Goal: Task Accomplishment & Management: Complete application form

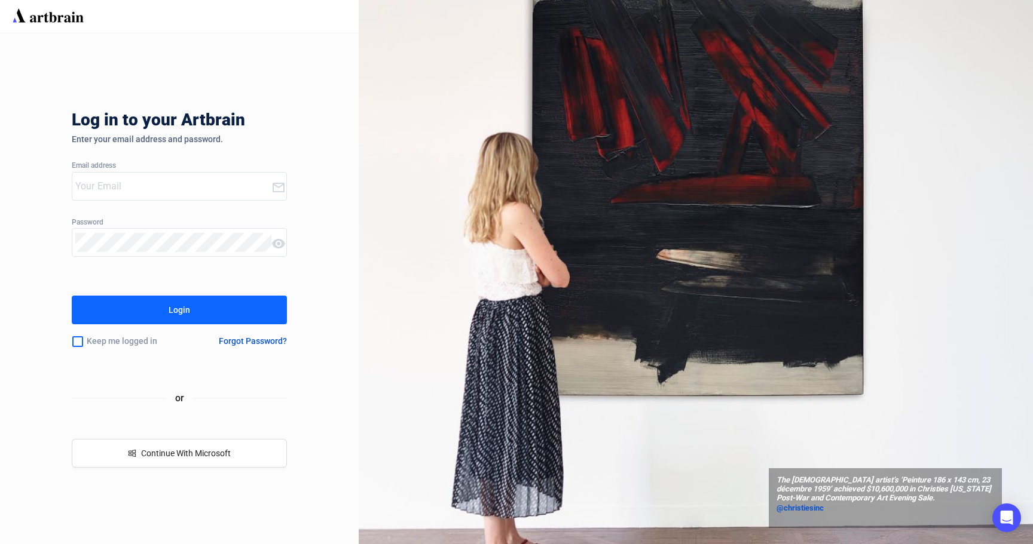
type input "audrey@neworleansauction.com"
click at [247, 309] on button "Login" at bounding box center [179, 310] width 215 height 29
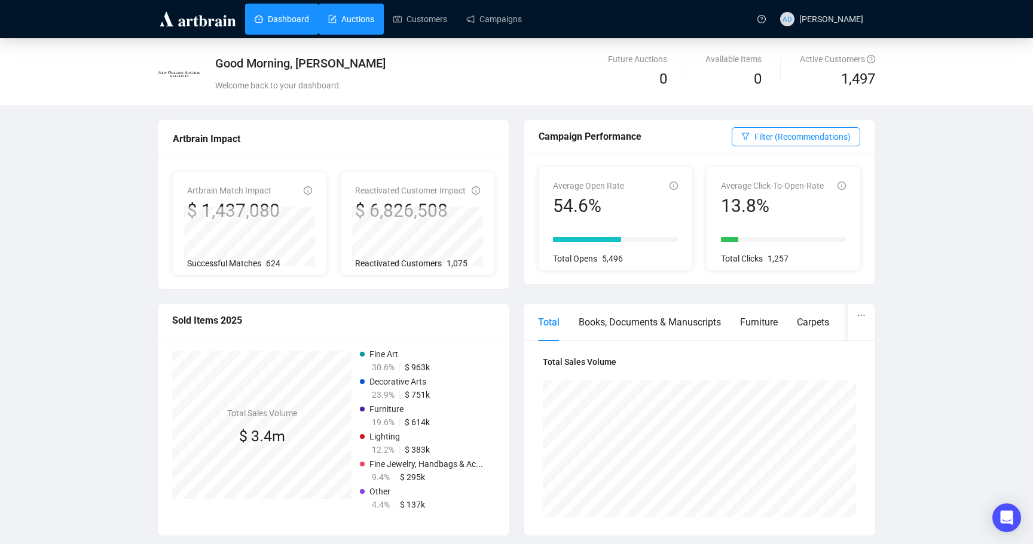
click at [334, 14] on link "Auctions" at bounding box center [351, 19] width 46 height 31
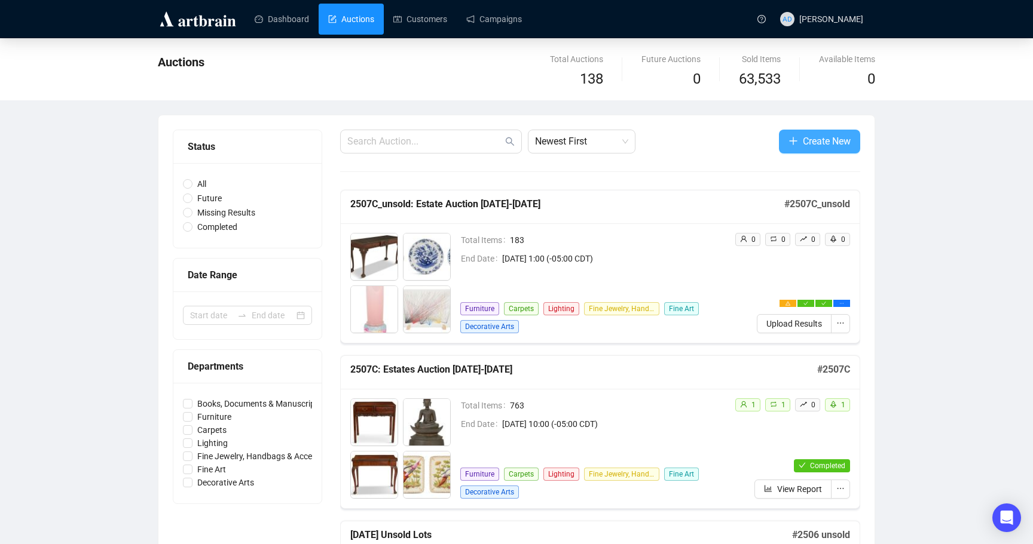
click at [806, 143] on span "Create New" at bounding box center [826, 141] width 48 height 15
click at [792, 148] on span "button" at bounding box center [793, 141] width 10 height 15
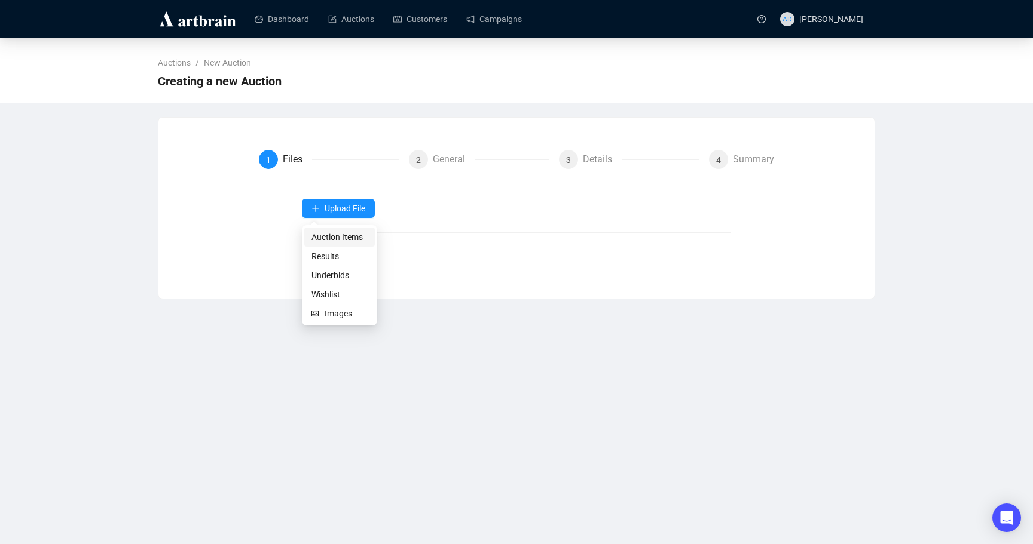
click at [356, 235] on span "Auction Items" at bounding box center [339, 237] width 56 height 13
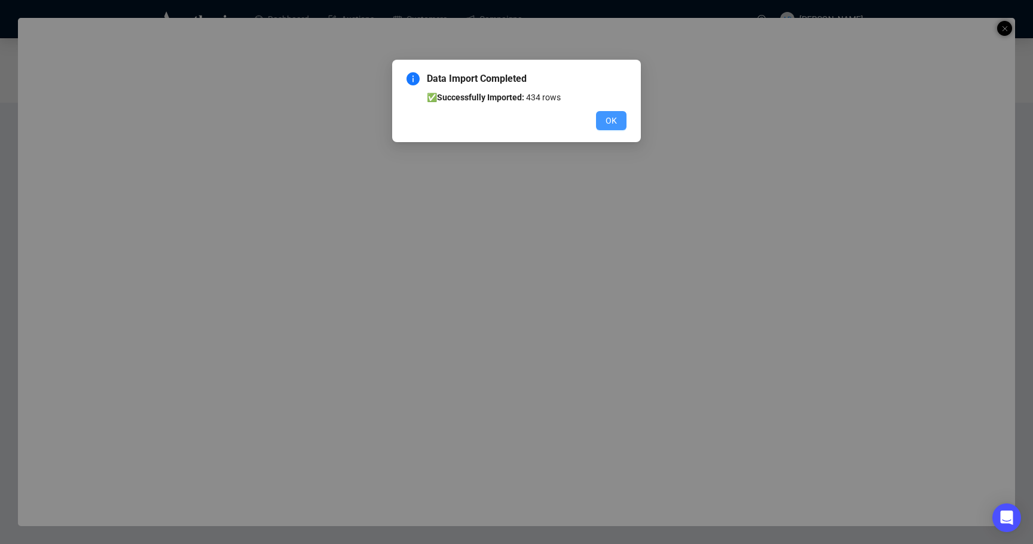
click at [609, 124] on span "OK" at bounding box center [610, 120] width 11 height 13
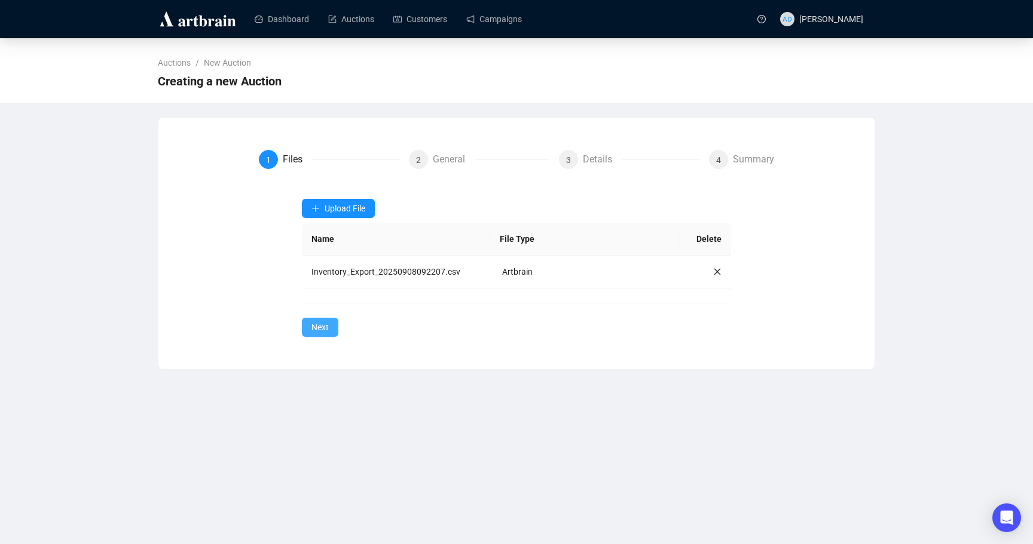
click at [324, 334] on button "Next" at bounding box center [320, 327] width 36 height 19
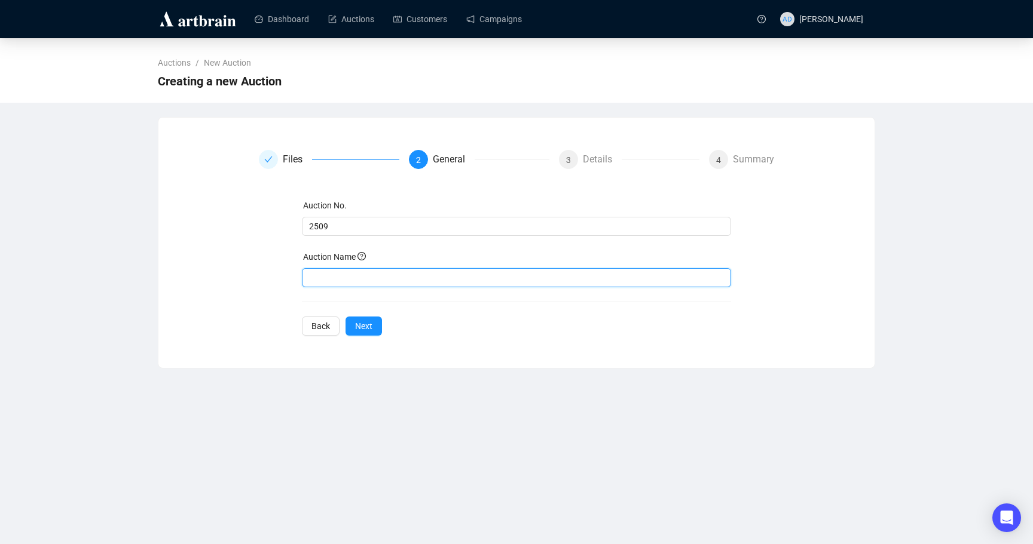
click at [350, 272] on input "text" at bounding box center [517, 277] width 430 height 19
type input "2509: Art of Entertaining [DATE]-[DATE]"
click at [376, 323] on button "Next" at bounding box center [363, 326] width 36 height 19
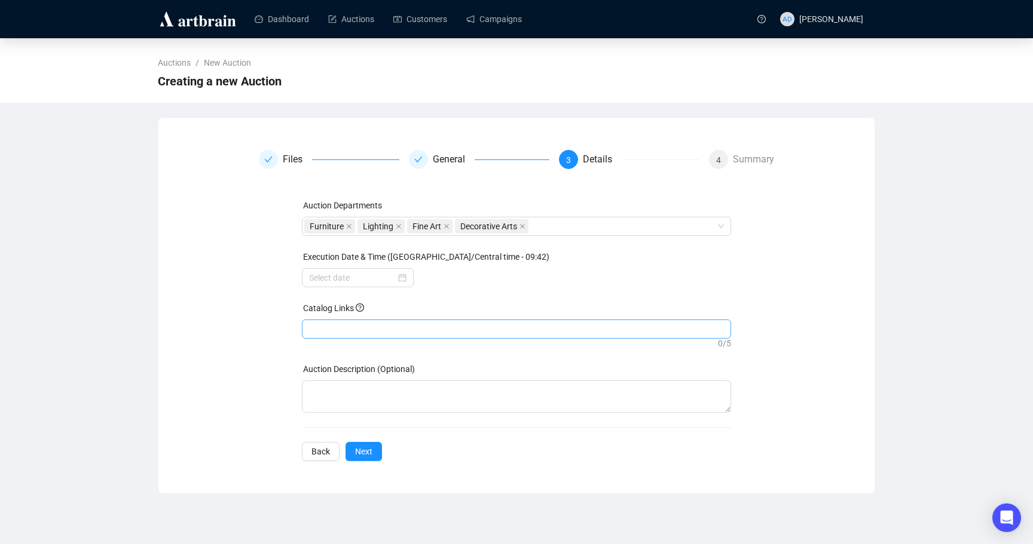
click at [329, 326] on div at bounding box center [516, 329] width 425 height 17
paste input "[URL][DOMAIN_NAME]"
type input "[URL][DOMAIN_NAME]"
paste input "[URL][DOMAIN_NAME]"
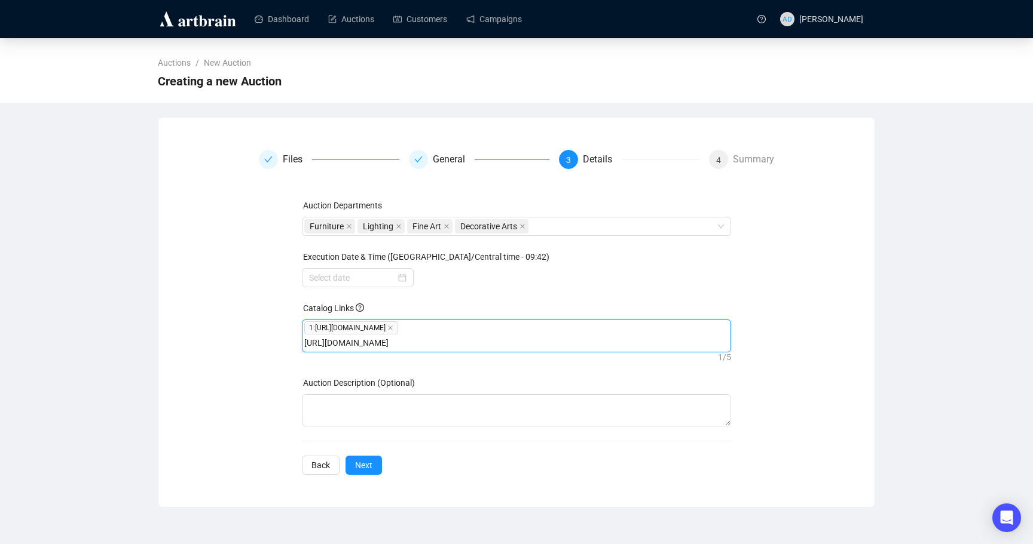
type input "[URL][DOMAIN_NAME]"
click at [695, 289] on div "Auction Departments Furniture Lighting Fine Art Decorative Arts Execution Date …" at bounding box center [517, 337] width 430 height 276
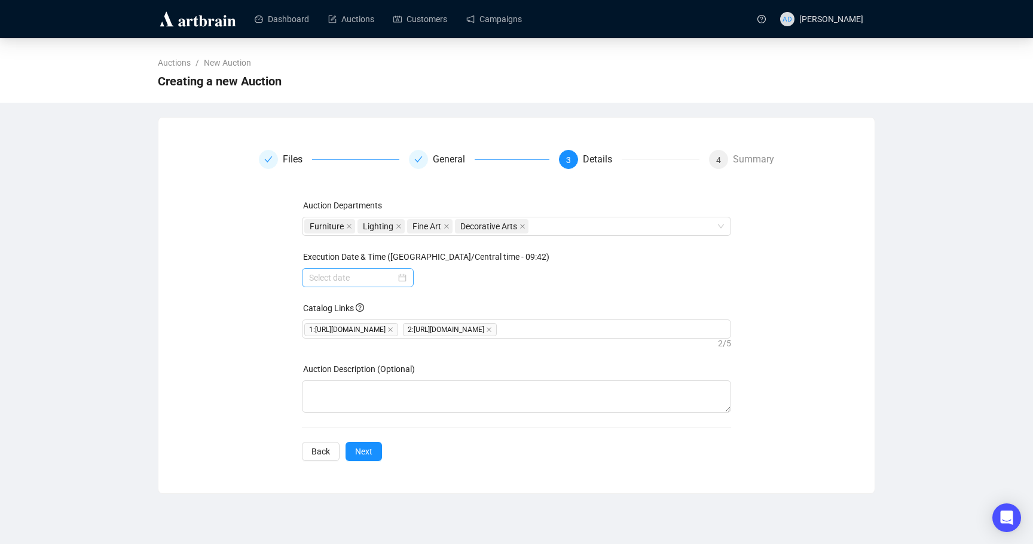
click at [400, 277] on div at bounding box center [357, 277] width 97 height 13
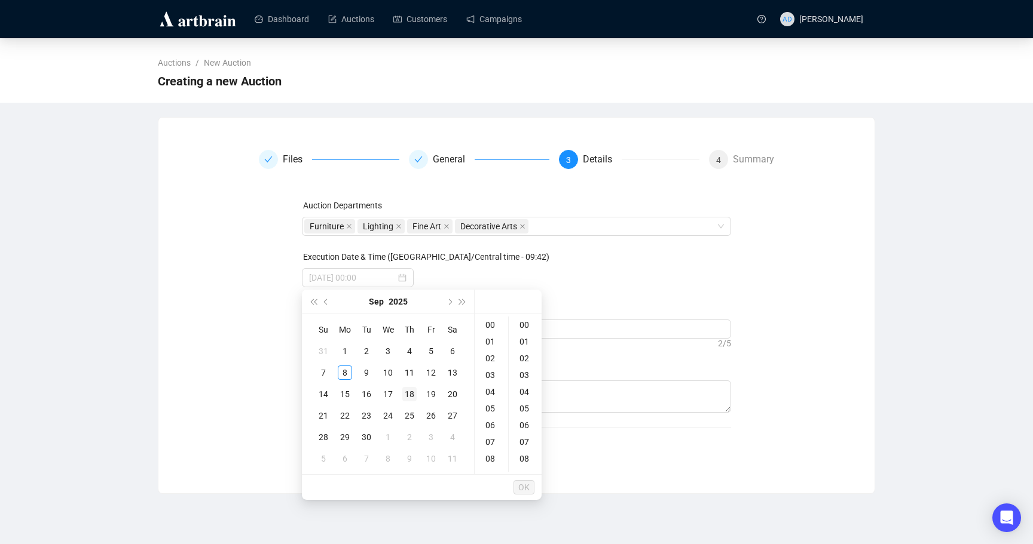
click at [416, 396] on div "18" at bounding box center [409, 394] width 14 height 14
click at [440, 400] on td "19" at bounding box center [431, 395] width 22 height 22
click at [405, 390] on div "18" at bounding box center [409, 394] width 14 height 14
type input "2025-09-18 00:00"
click at [521, 491] on span "OK" at bounding box center [523, 487] width 11 height 23
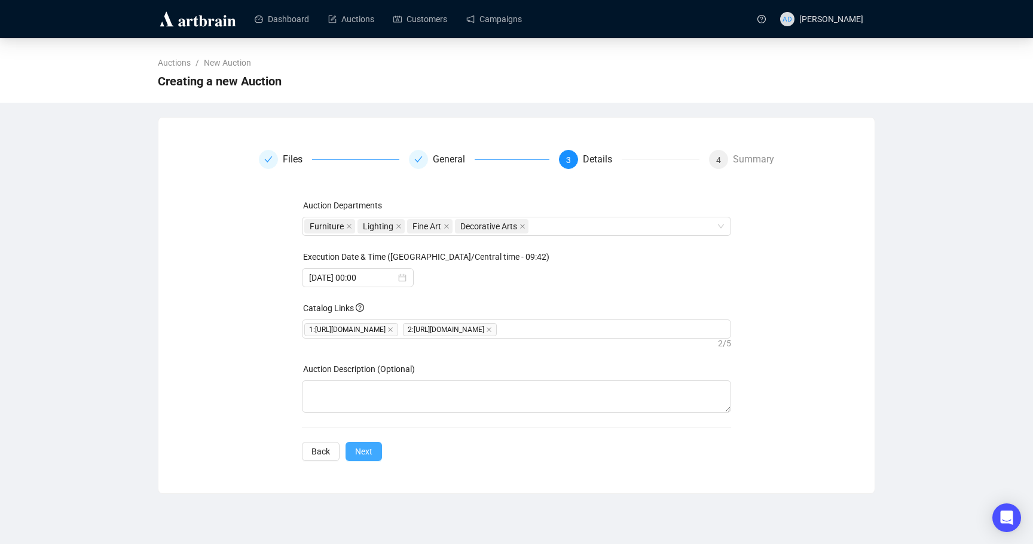
click at [364, 458] on span "Next" at bounding box center [363, 451] width 17 height 13
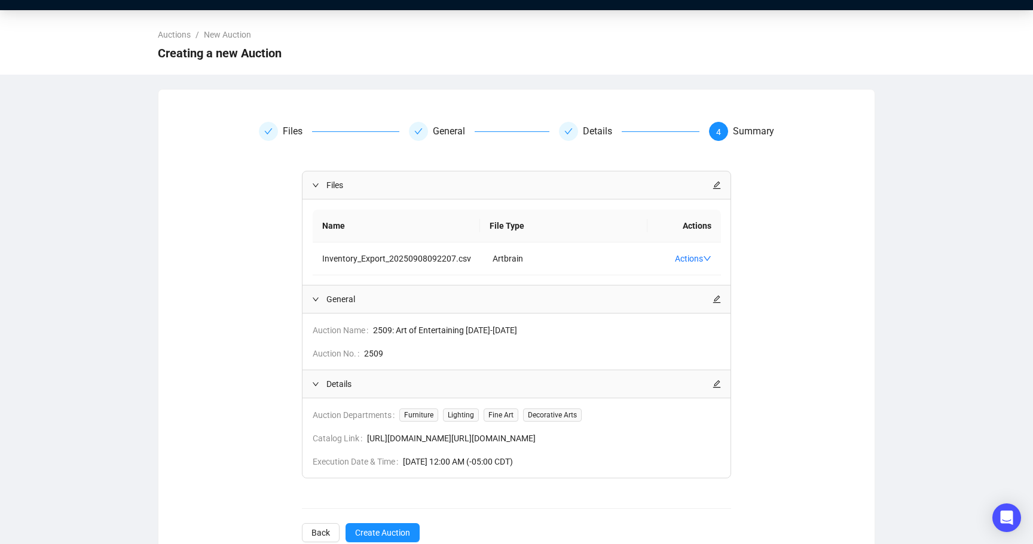
scroll to position [99, 0]
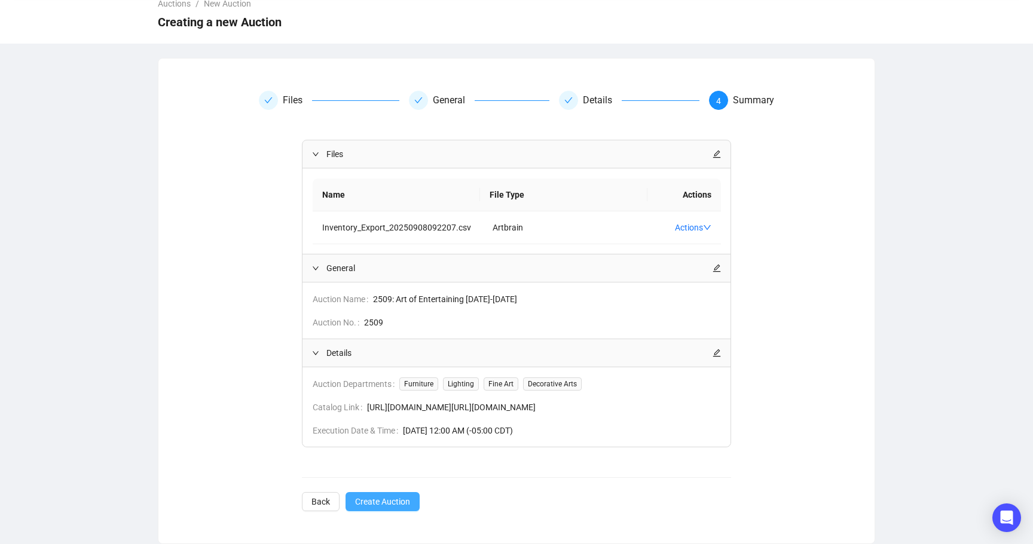
click at [406, 503] on span "Create Auction" at bounding box center [382, 501] width 55 height 13
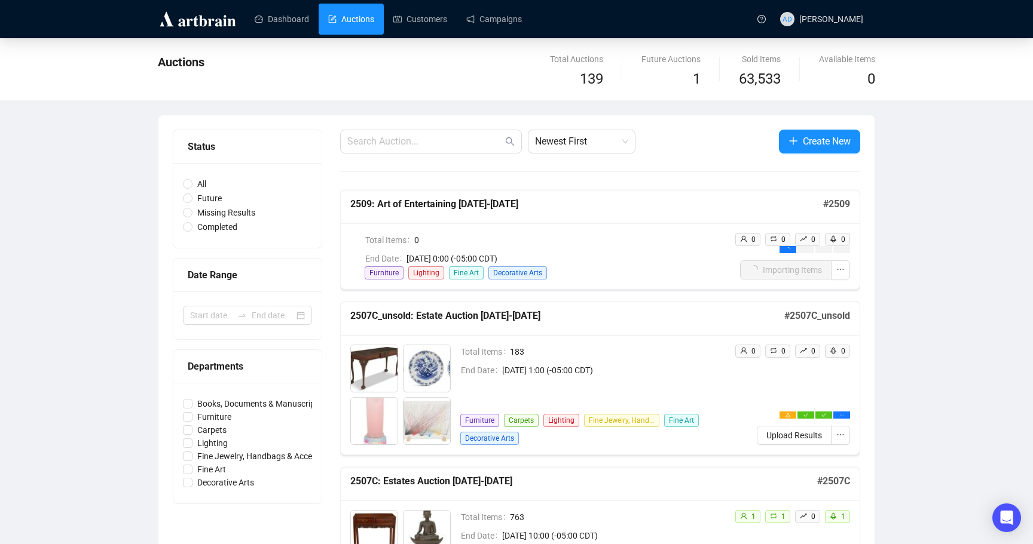
click at [662, 256] on span "[DATE] 0:00 (-05:00 CDT)" at bounding box center [565, 258] width 318 height 13
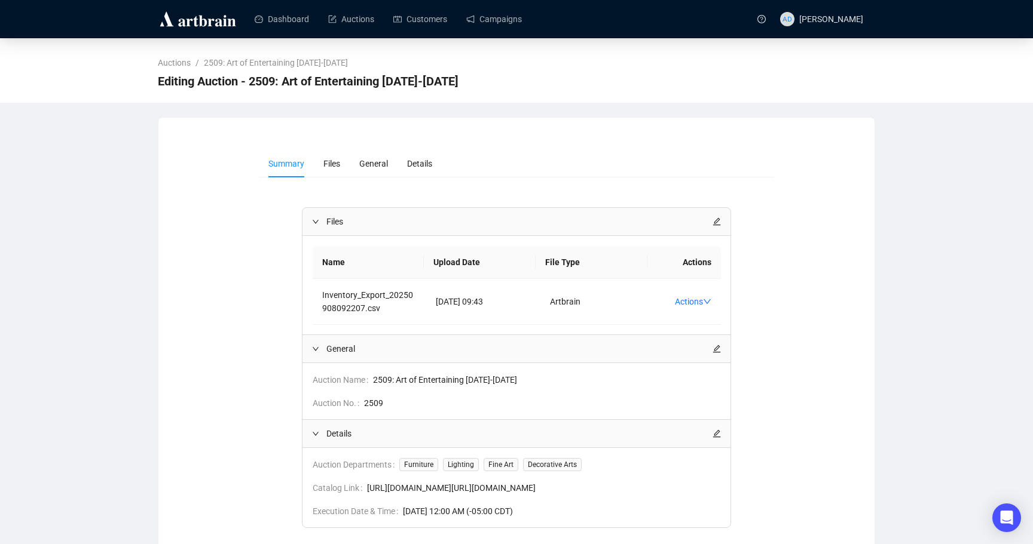
scroll to position [107, 0]
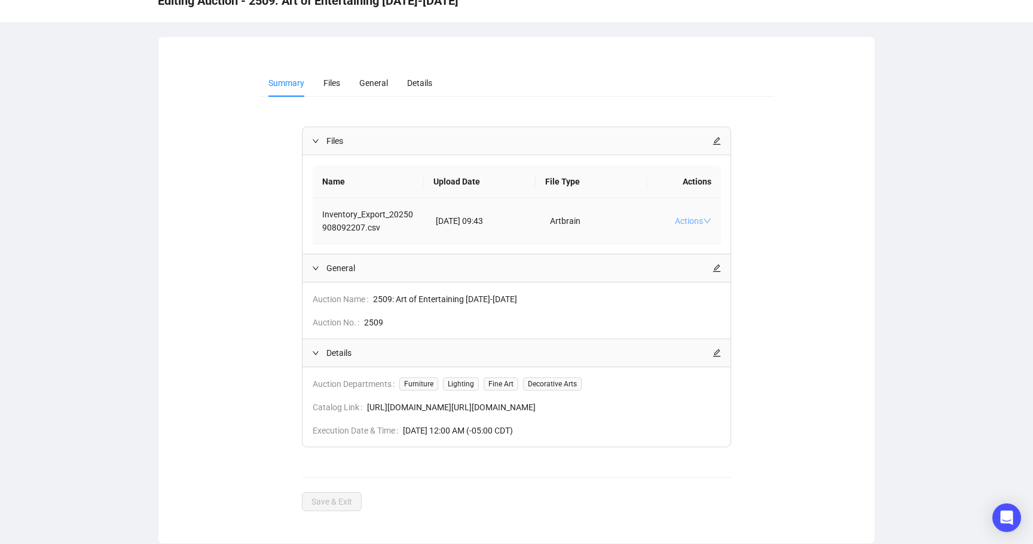
click at [693, 216] on link "Actions" at bounding box center [693, 221] width 36 height 10
click at [767, 192] on div "Files Name Upload Date File Type Actions Inventory_Export_20250908092207.csv Se…" at bounding box center [517, 319] width 516 height 385
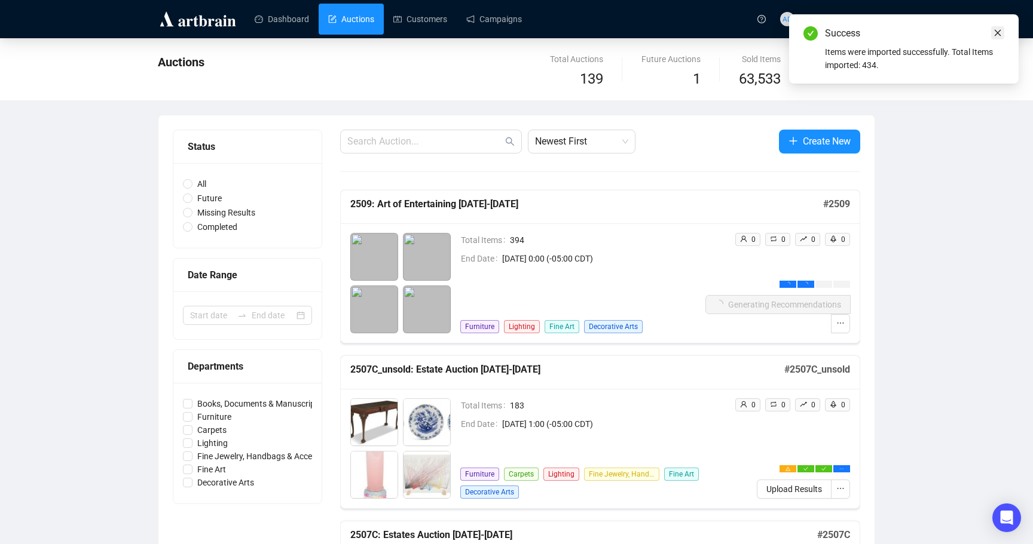
click at [997, 26] on link "Close" at bounding box center [997, 32] width 13 height 13
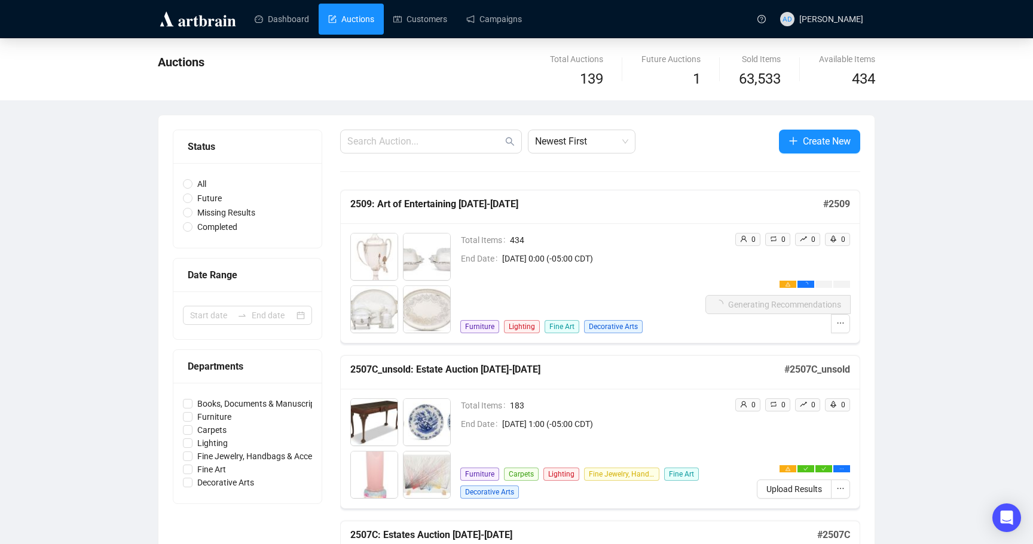
click at [617, 281] on div "Total Items 434 End Date [DATE] 0:00 (-05:00 CDT) Furniture Lighting Fine Art D…" at bounding box center [582, 283] width 245 height 100
click at [2, 94] on div "Auctions Total Auctions 139 Future Auctions 1 Sold Items 63,533 Available Items…" at bounding box center [516, 69] width 1033 height 62
